Goal: Find specific page/section: Find specific page/section

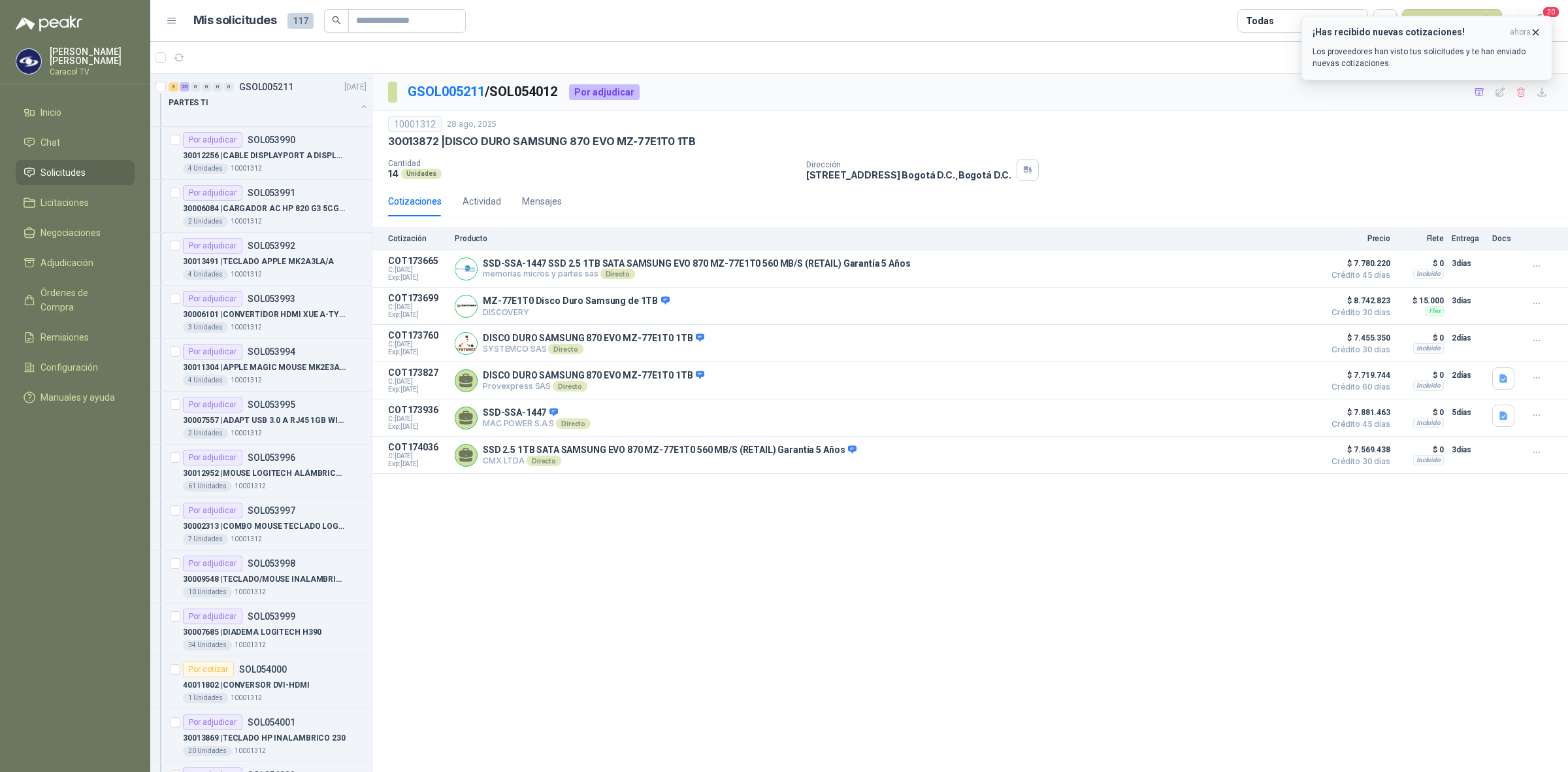
scroll to position [762, 0]
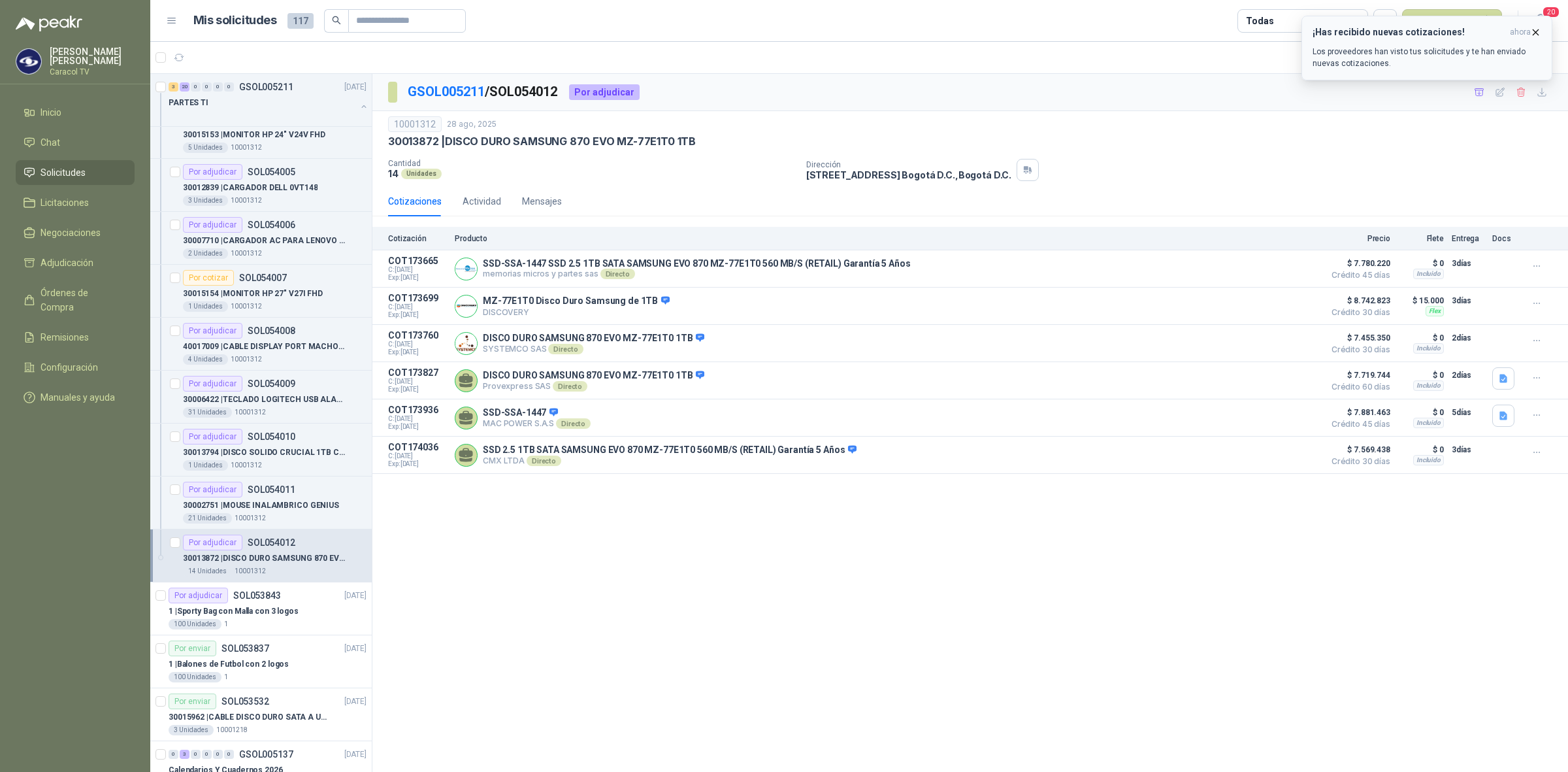
click at [1437, 36] on h3 "¡Has recibido nuevas cotizaciones!" at bounding box center [1408, 32] width 193 height 11
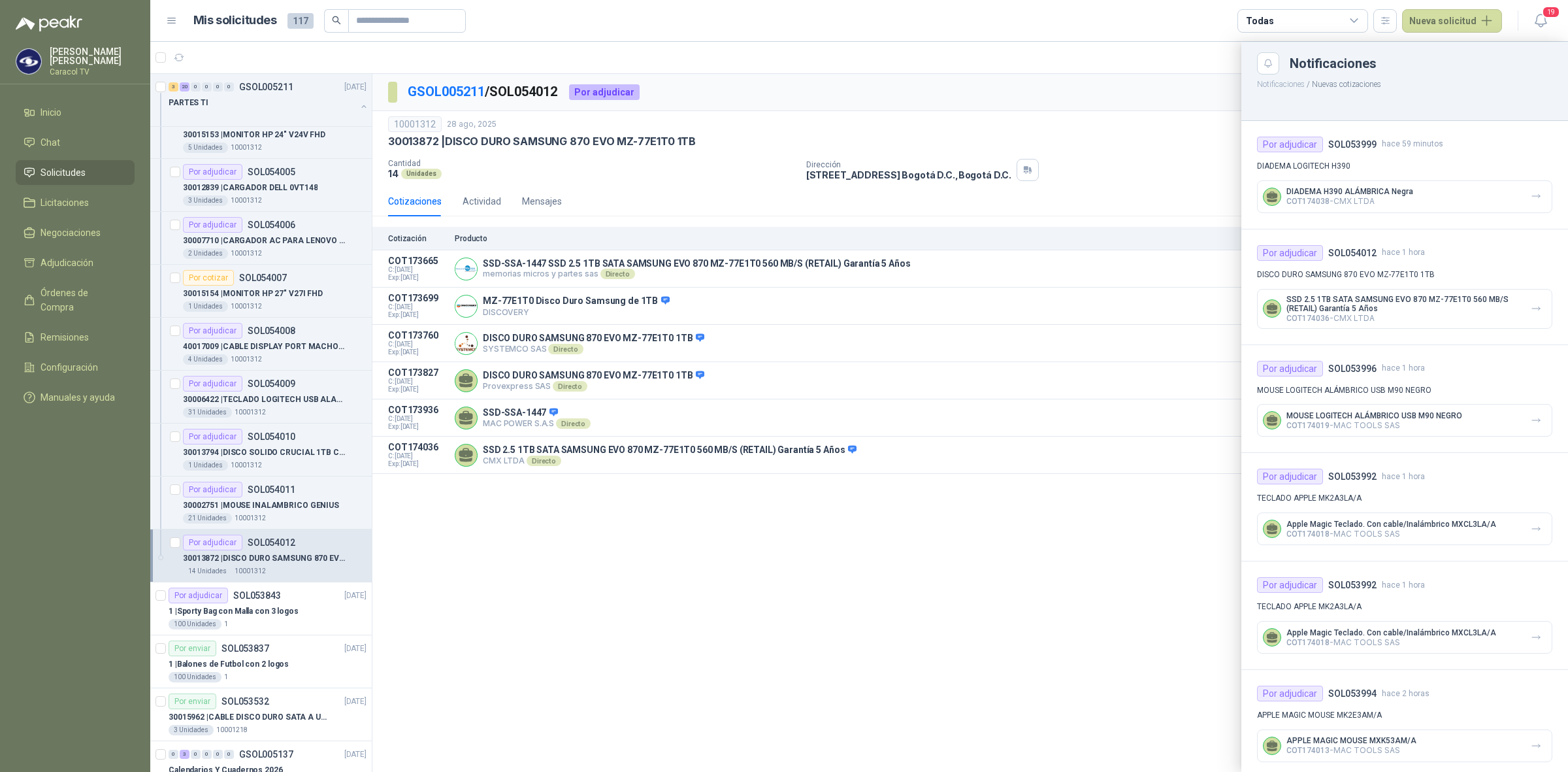
click at [749, 569] on div at bounding box center [859, 407] width 1417 height 730
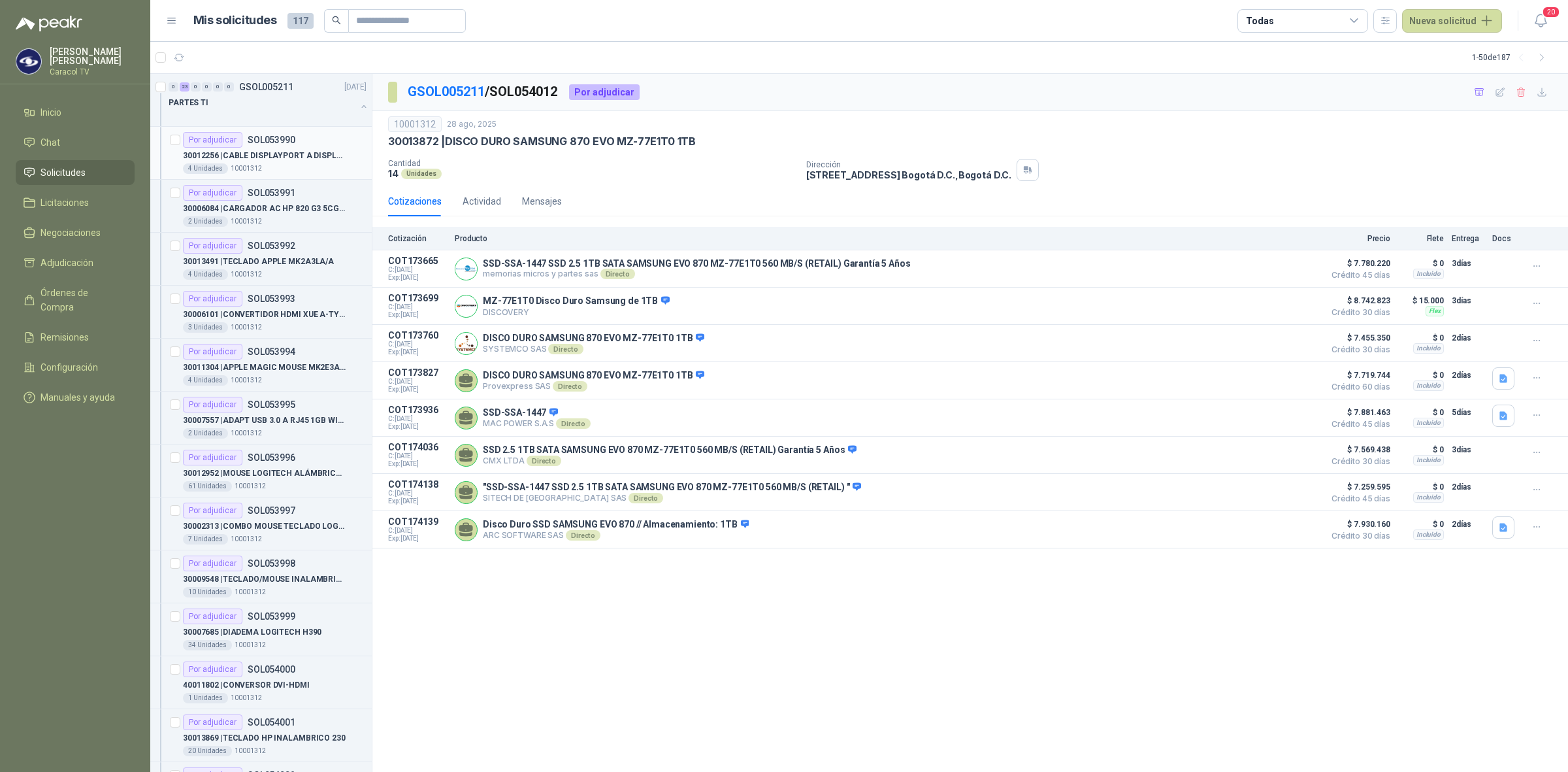
click at [255, 155] on p "30012256 | CABLE DISPLAYPORT A DISPLAYPORT" at bounding box center [263, 156] width 163 height 12
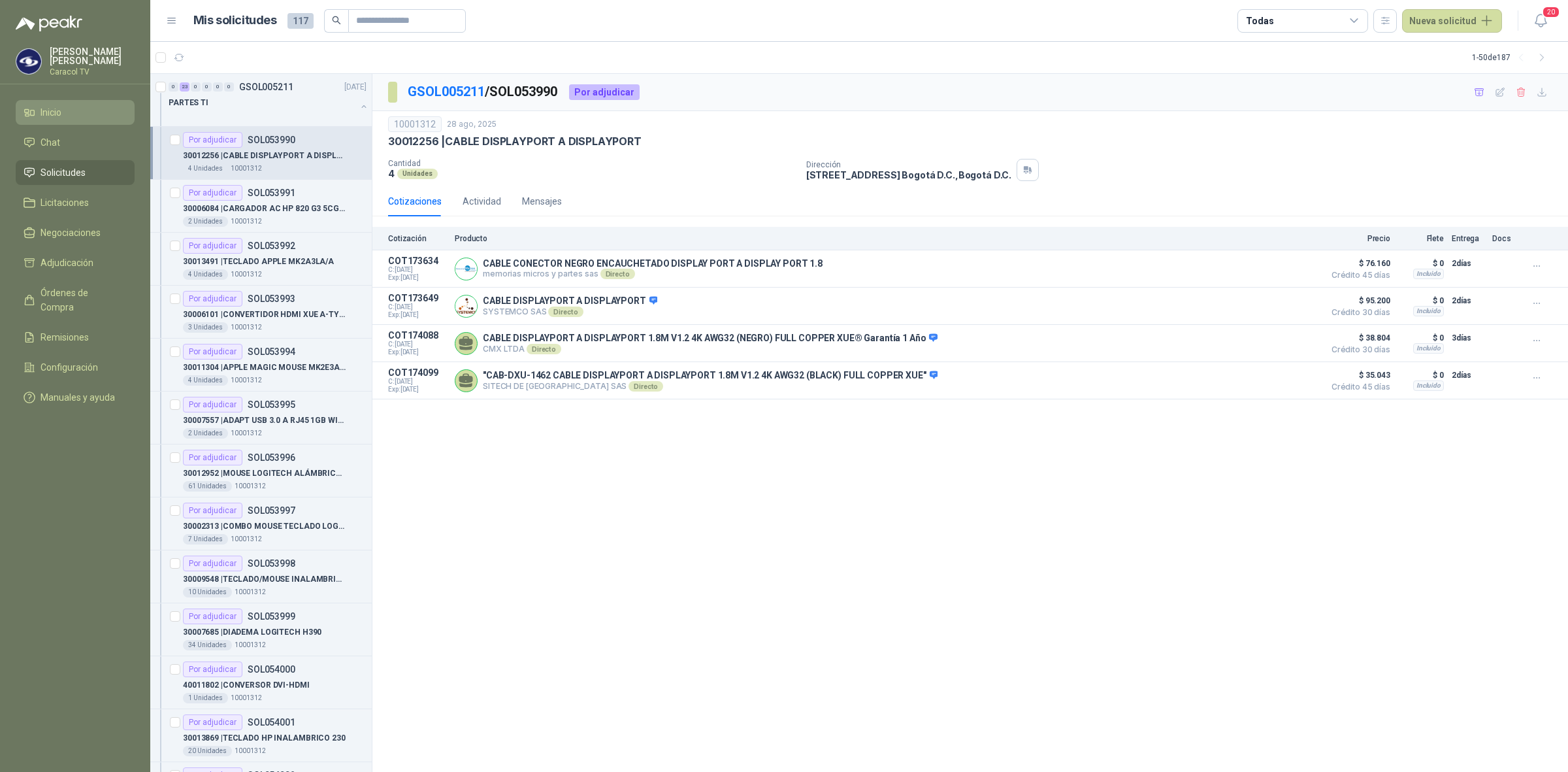
click at [98, 111] on li "Inicio" at bounding box center [75, 112] width 103 height 14
